Goal: Task Accomplishment & Management: Manage account settings

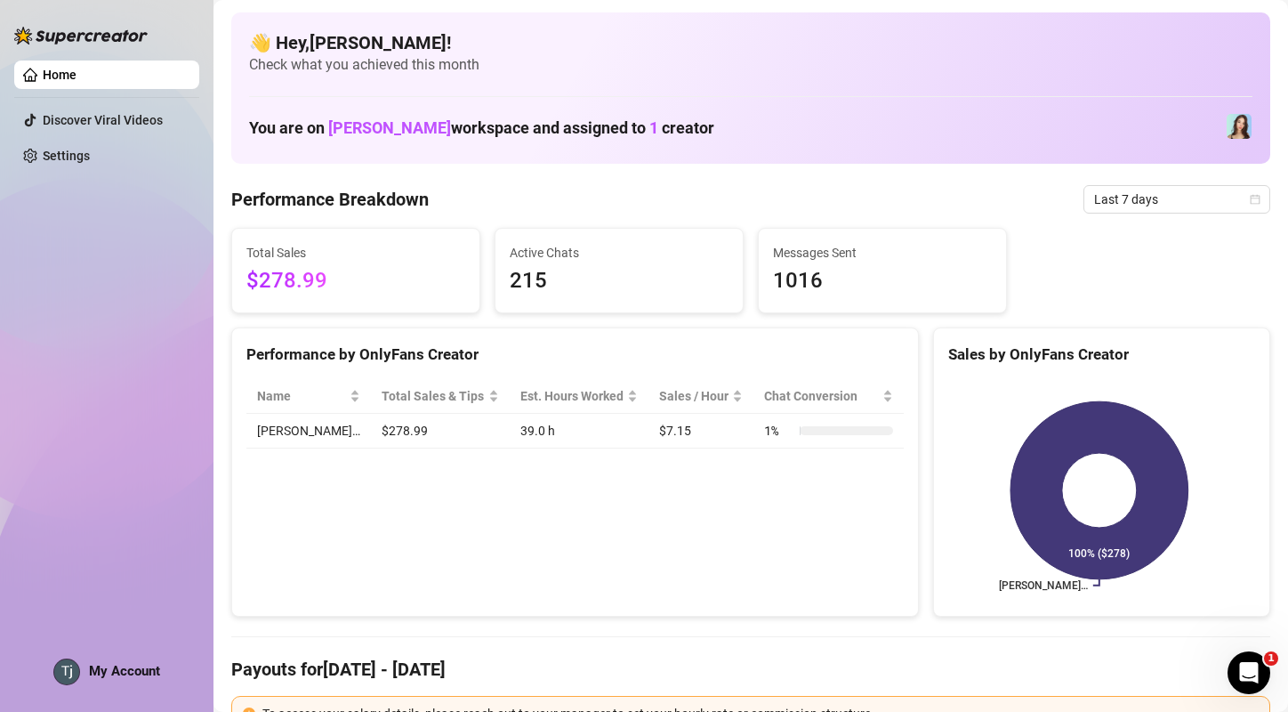
click at [117, 666] on span "My Account" at bounding box center [124, 671] width 71 height 16
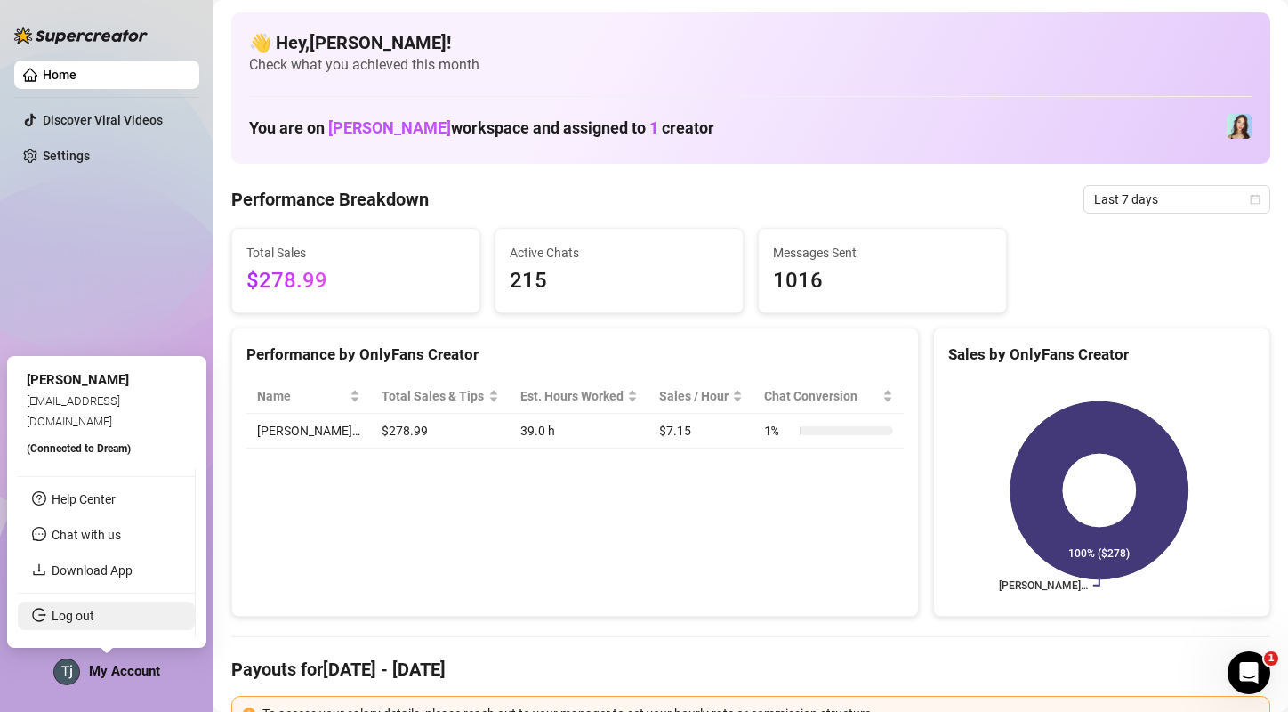
click at [79, 617] on link "Log out" at bounding box center [73, 615] width 43 height 14
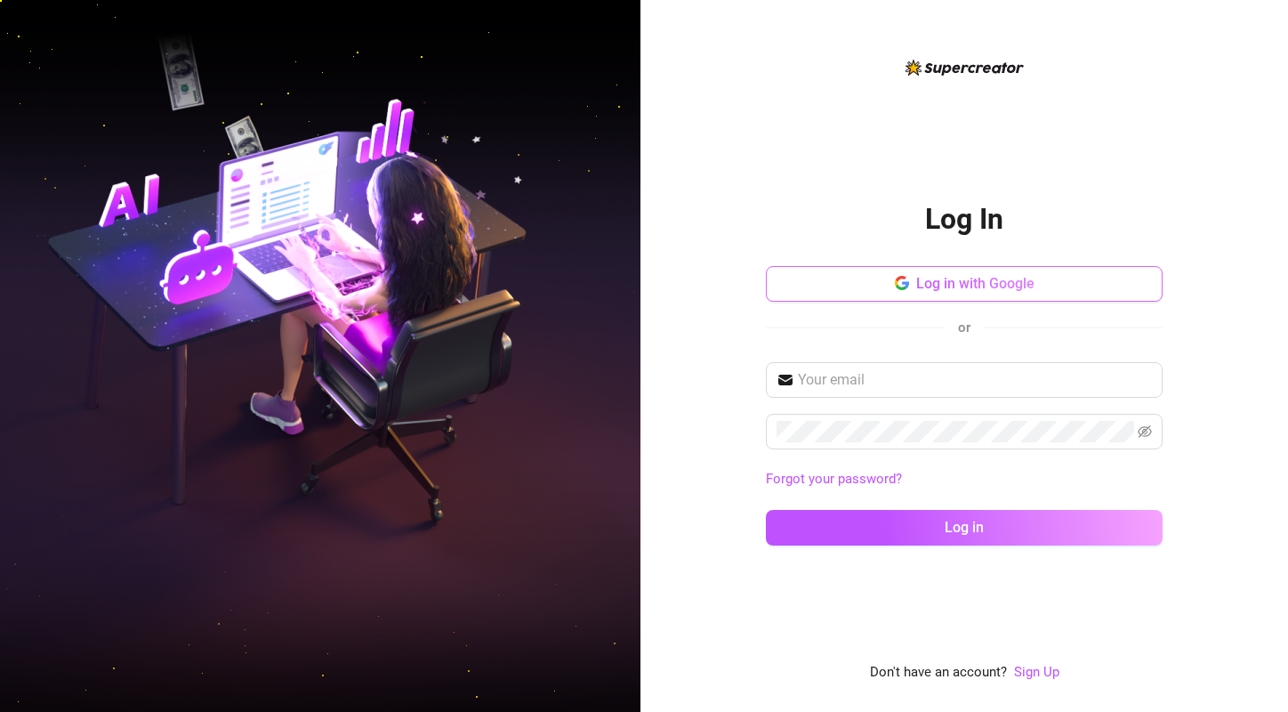
click at [902, 289] on icon "button" at bounding box center [900, 287] width 11 height 5
